Goal: Task Accomplishment & Management: Use online tool/utility

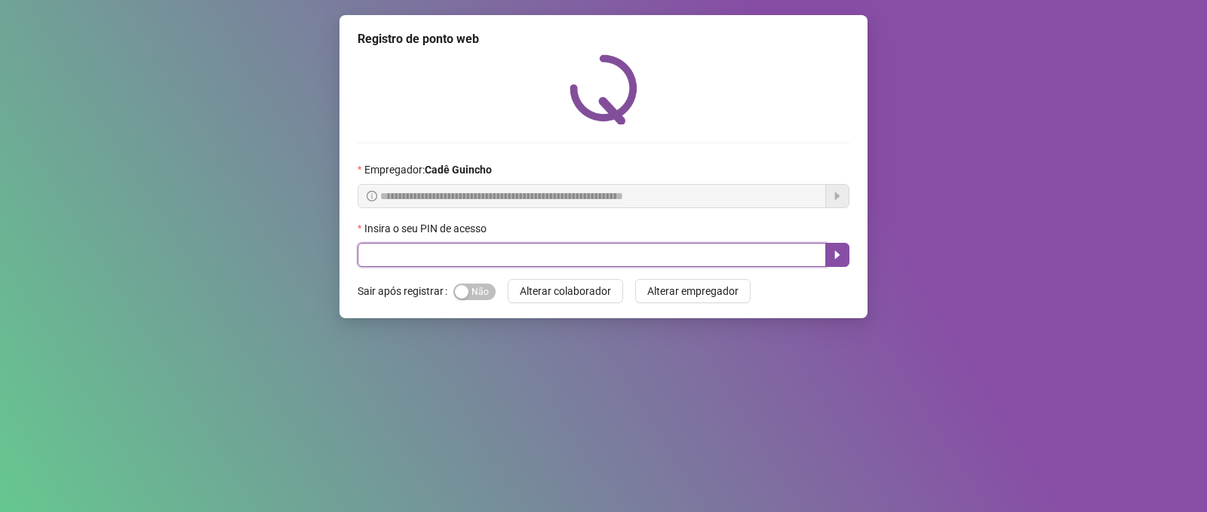
click at [532, 250] on input "text" at bounding box center [592, 255] width 469 height 24
type input "*****"
click at [844, 259] on button "button" at bounding box center [837, 255] width 24 height 24
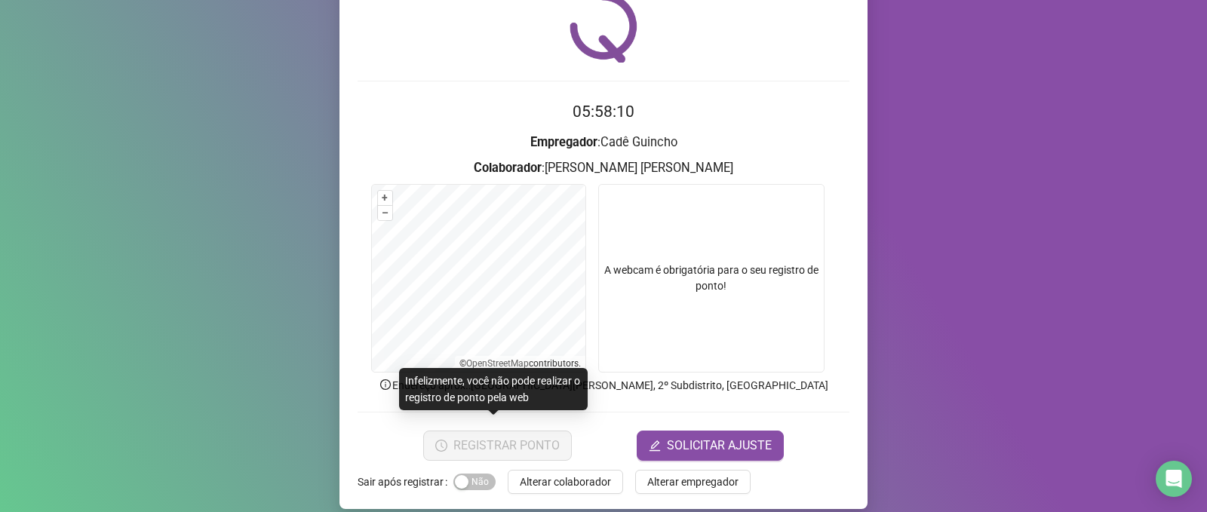
scroll to position [75, 0]
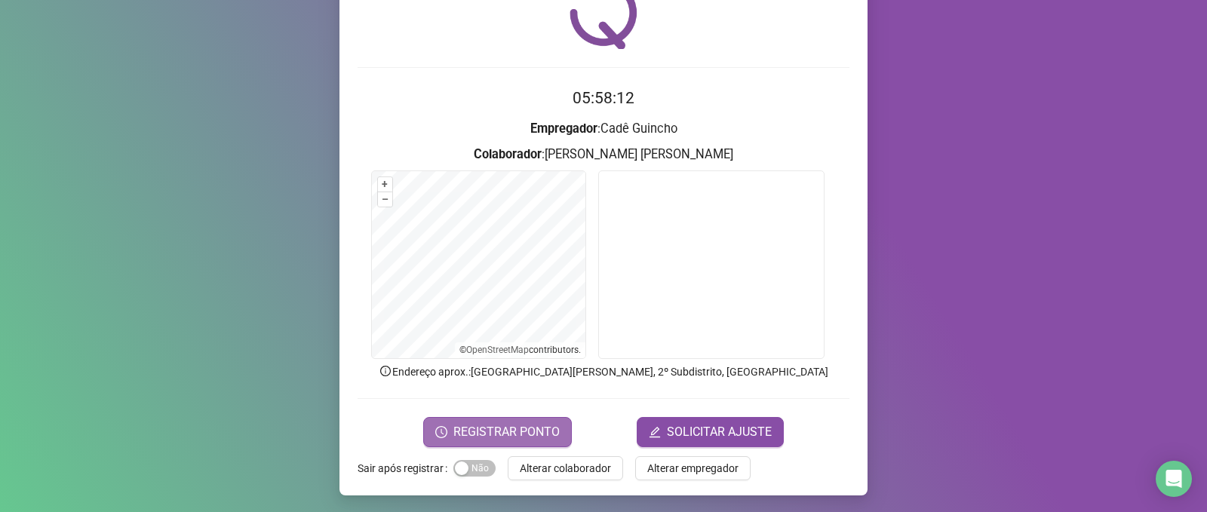
click at [526, 432] on span "REGISTRAR PONTO" at bounding box center [506, 432] width 106 height 18
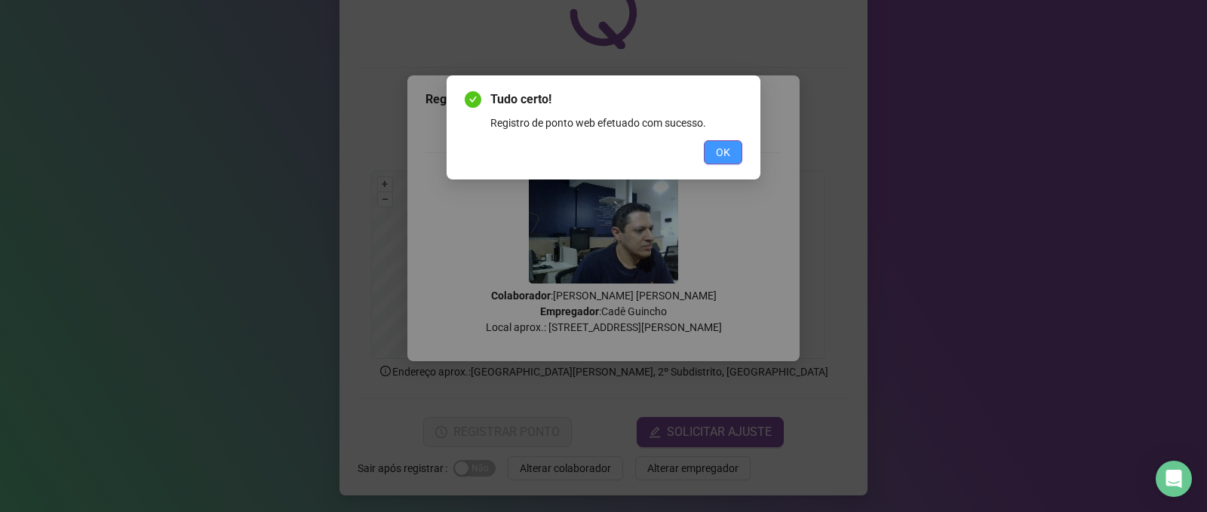
click at [706, 152] on button "OK" at bounding box center [723, 152] width 38 height 24
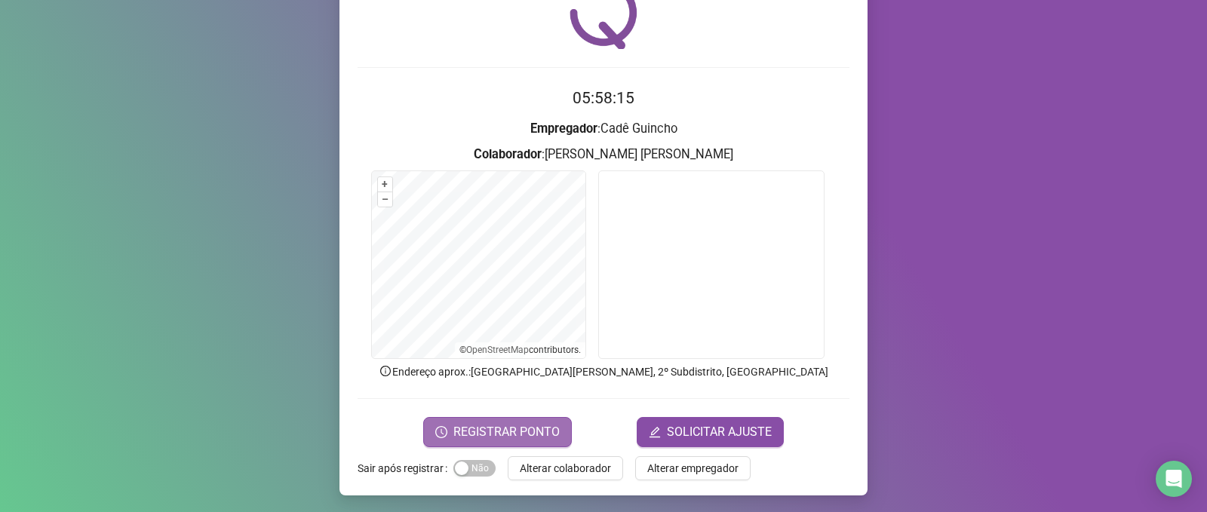
click at [531, 417] on button "REGISTRAR PONTO" at bounding box center [497, 432] width 149 height 30
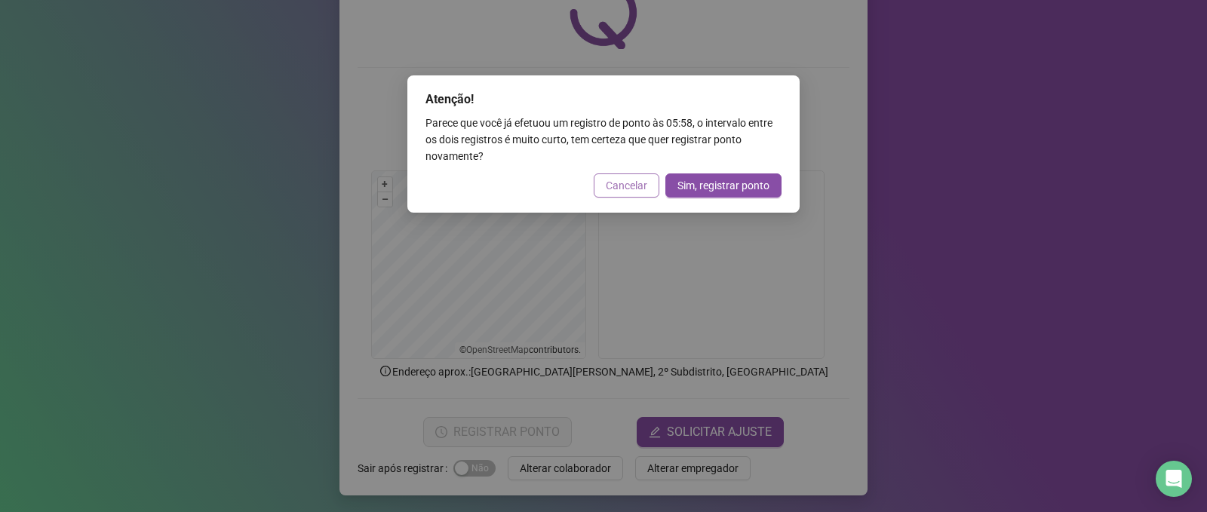
click at [604, 181] on button "Cancelar" at bounding box center [627, 186] width 66 height 24
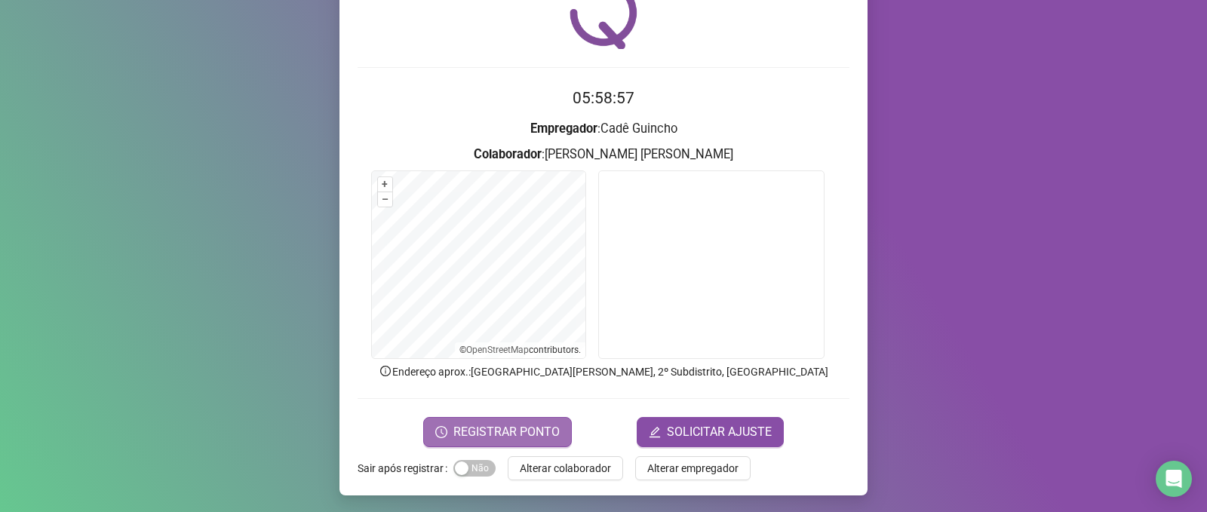
click at [490, 423] on span "REGISTRAR PONTO" at bounding box center [506, 432] width 106 height 18
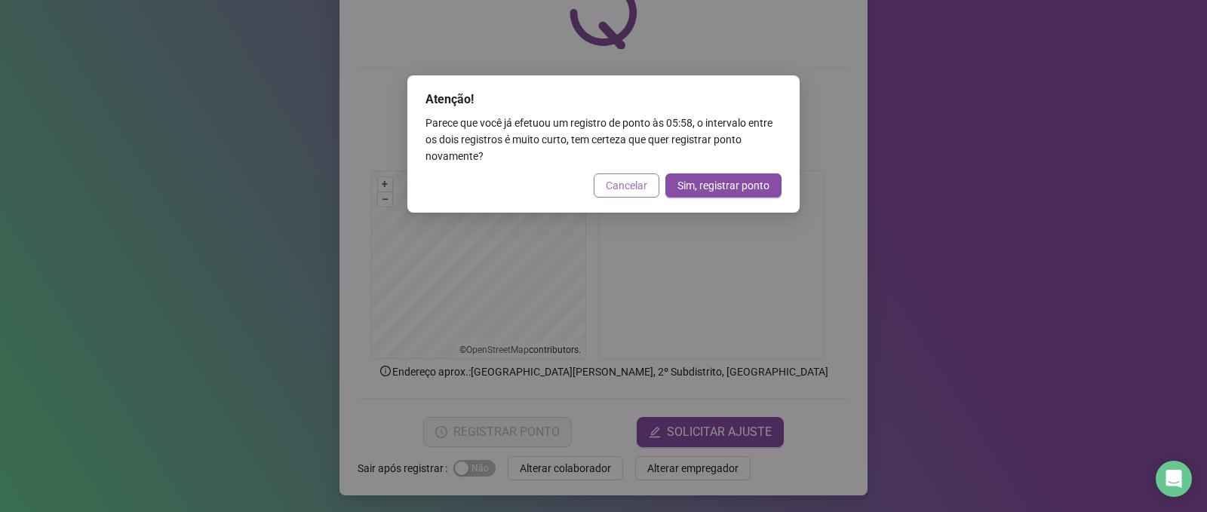
click at [625, 188] on span "Cancelar" at bounding box center [627, 185] width 42 height 17
